Goal: Task Accomplishment & Management: Complete application form

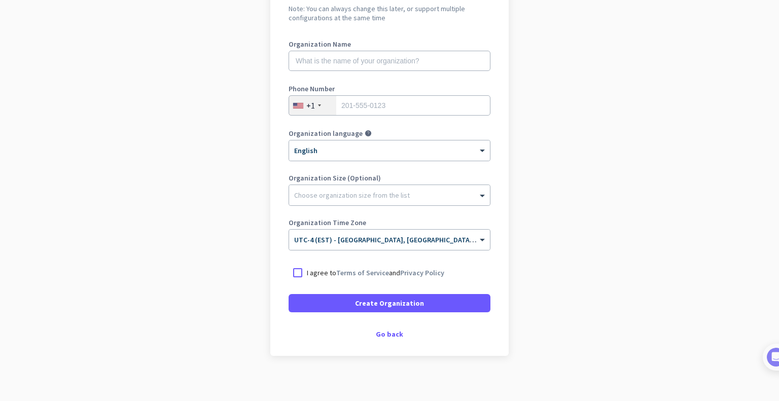
scroll to position [120, 0]
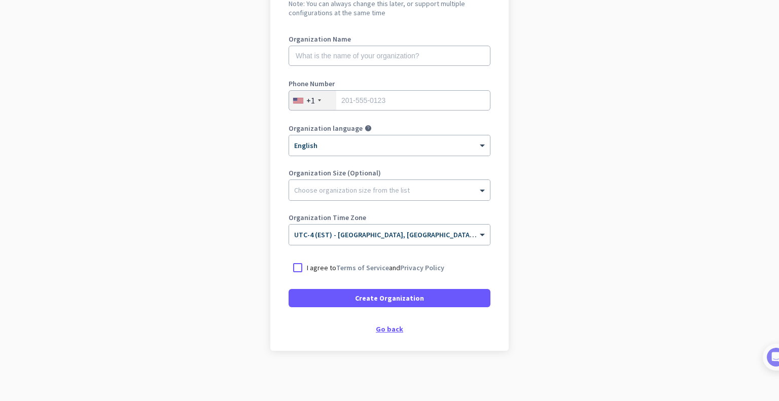
click at [384, 326] on div "Go back" at bounding box center [390, 329] width 202 height 7
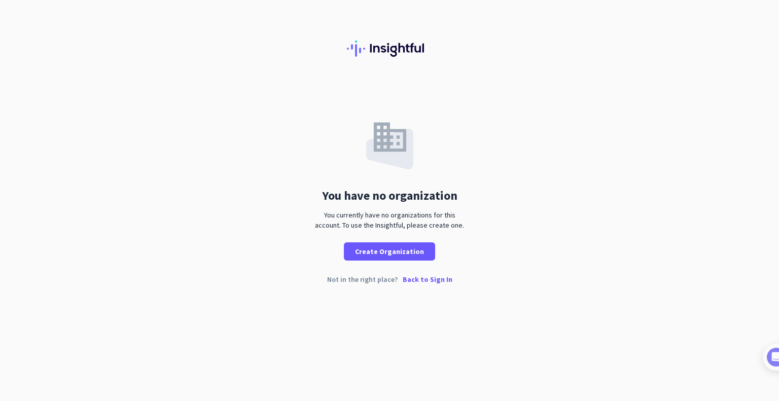
click at [425, 279] on p "Back to Sign In" at bounding box center [428, 279] width 50 height 7
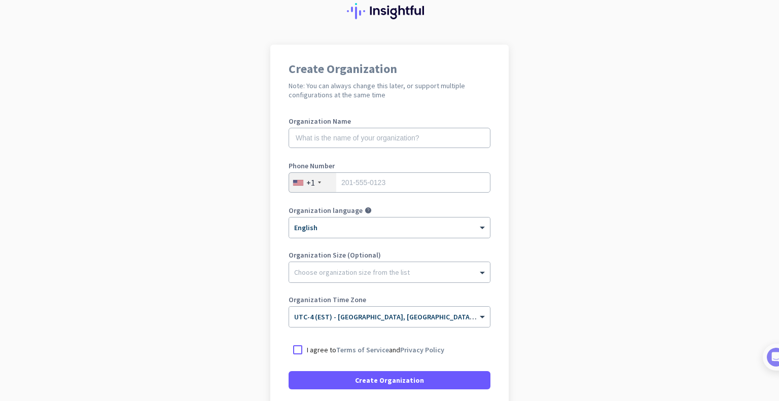
scroll to position [7, 0]
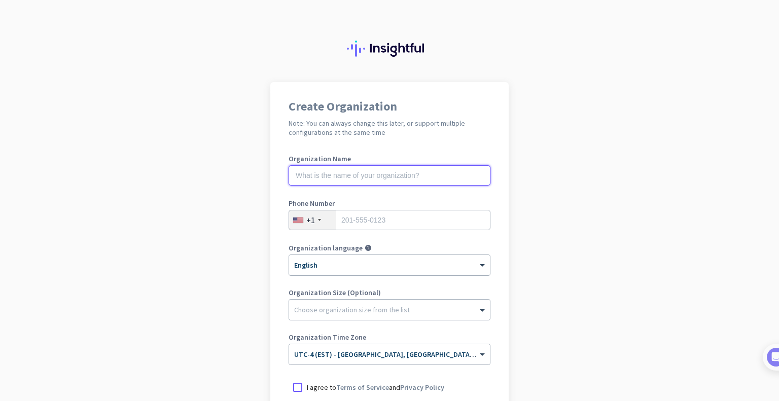
click at [377, 176] on input "text" at bounding box center [390, 175] width 202 height 20
type input "MegaResistors"
click at [308, 219] on div "+1" at bounding box center [310, 220] width 9 height 10
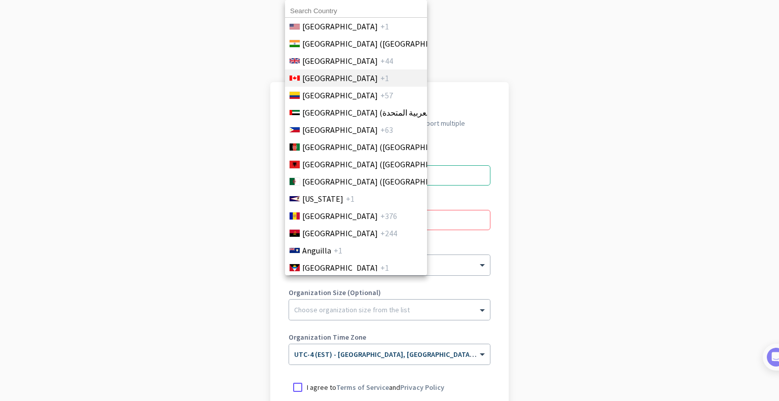
click at [380, 78] on span "+1" at bounding box center [384, 78] width 9 height 12
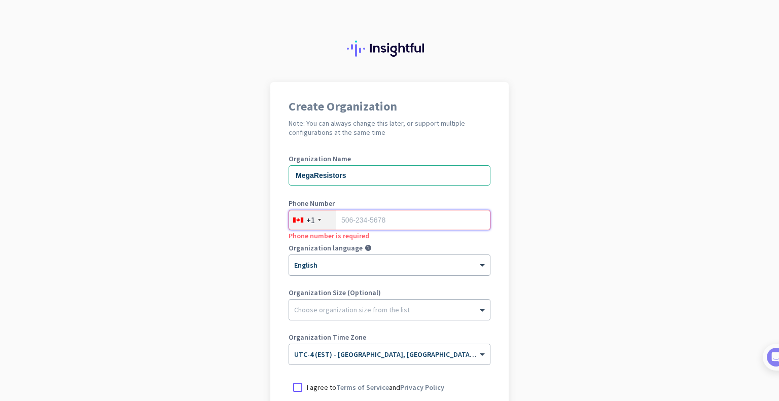
click at [373, 218] on input "tel" at bounding box center [390, 220] width 202 height 20
type input "6477658277"
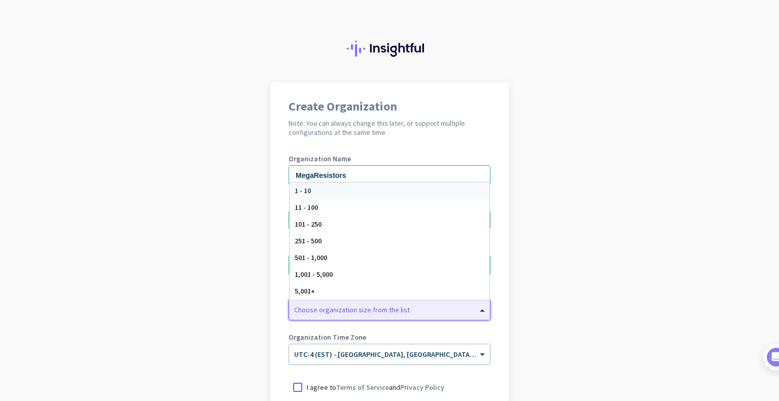
click at [402, 312] on div "Choose organization size from the list" at bounding box center [383, 309] width 188 height 9
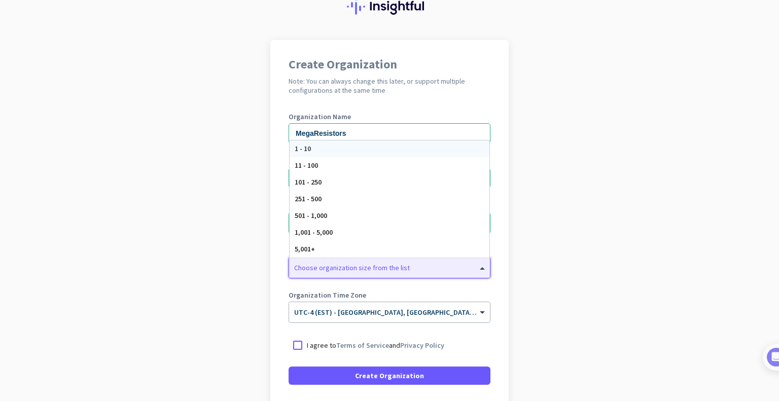
scroll to position [54, 0]
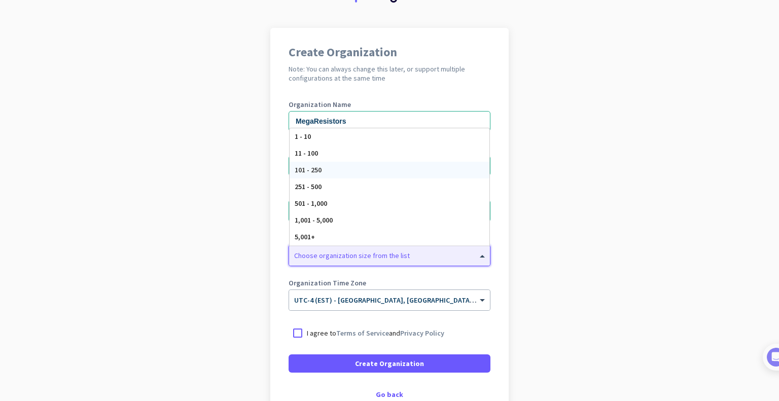
click at [364, 175] on div "101 - 250" at bounding box center [390, 170] width 200 height 17
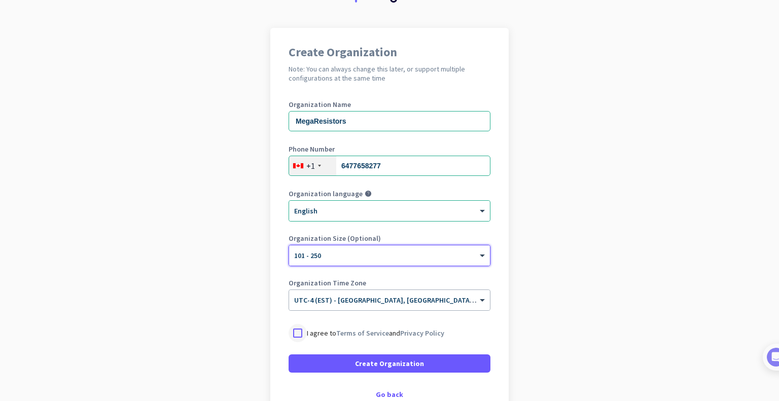
click at [290, 334] on div at bounding box center [298, 333] width 18 height 18
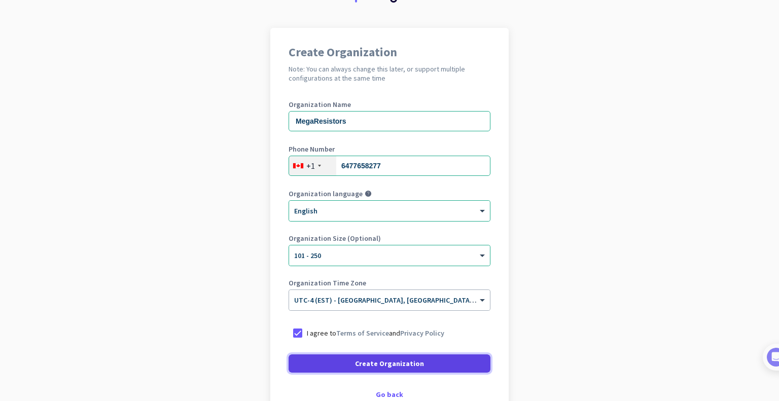
click at [322, 362] on span at bounding box center [390, 363] width 202 height 24
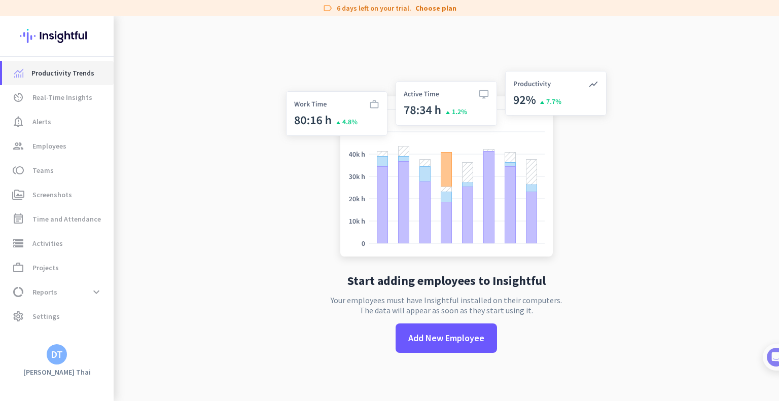
click at [76, 71] on span "Productivity Trends" at bounding box center [62, 73] width 63 height 12
click at [44, 293] on span "Reports" at bounding box center [44, 292] width 25 height 12
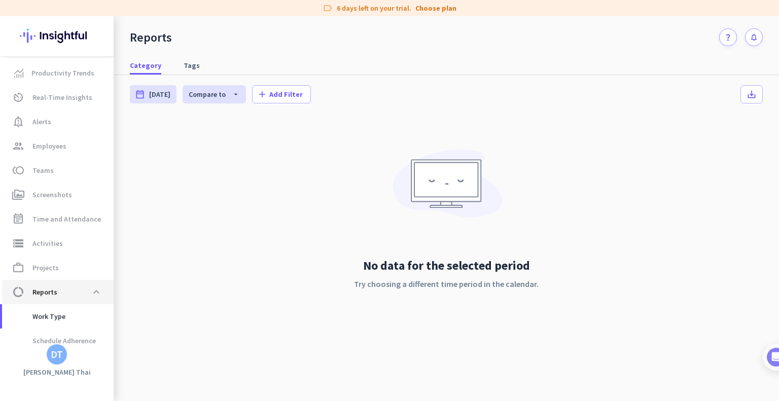
scroll to position [81, 0]
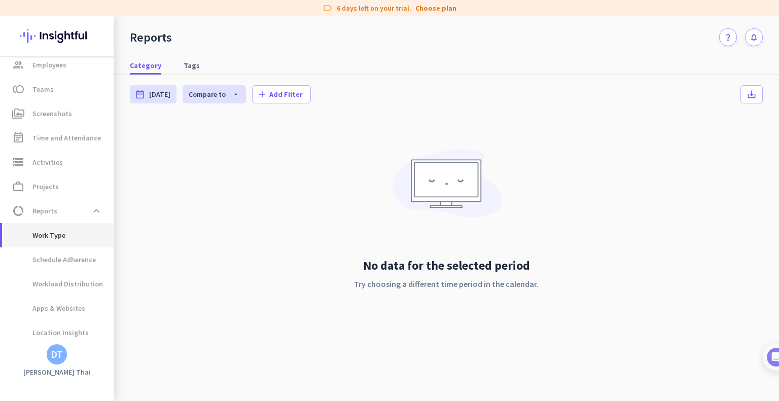
click at [63, 237] on span "Work Type" at bounding box center [37, 235] width 55 height 24
click at [70, 307] on span "Apps & Websites" at bounding box center [47, 308] width 75 height 24
